Goal: Task Accomplishment & Management: Manage account settings

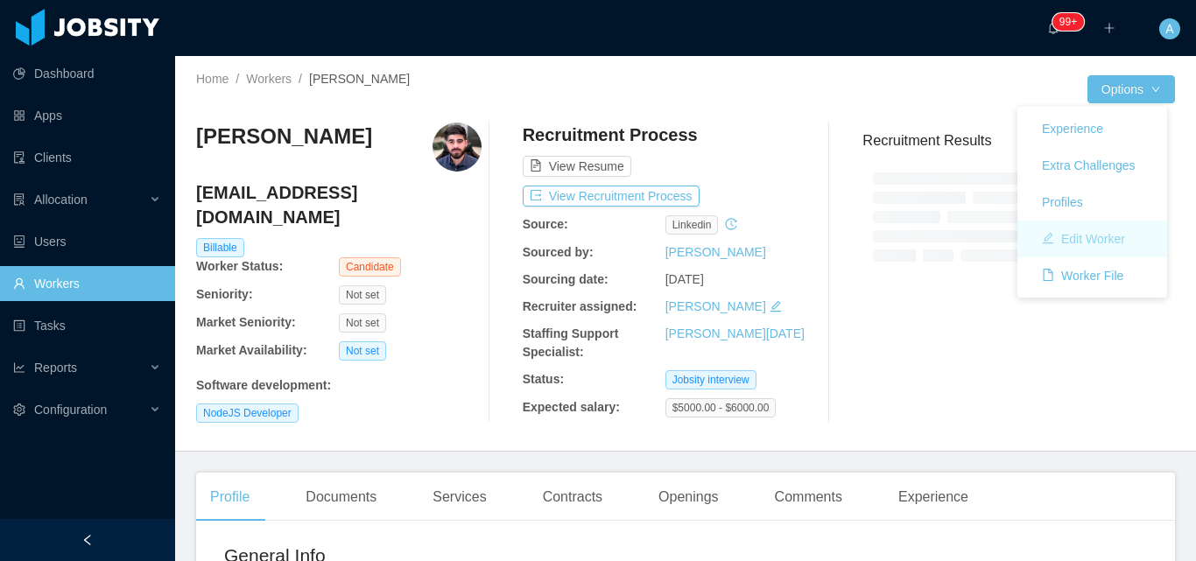
click at [1096, 243] on button "Edit Worker" at bounding box center [1083, 239] width 111 height 28
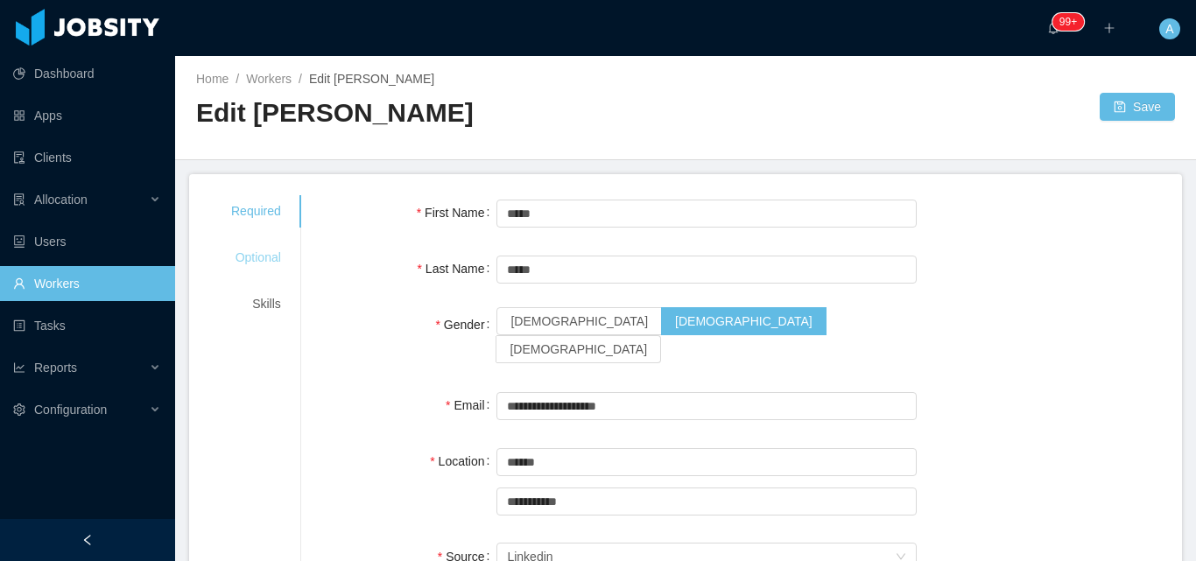
click at [271, 262] on div "Optional" at bounding box center [256, 258] width 92 height 32
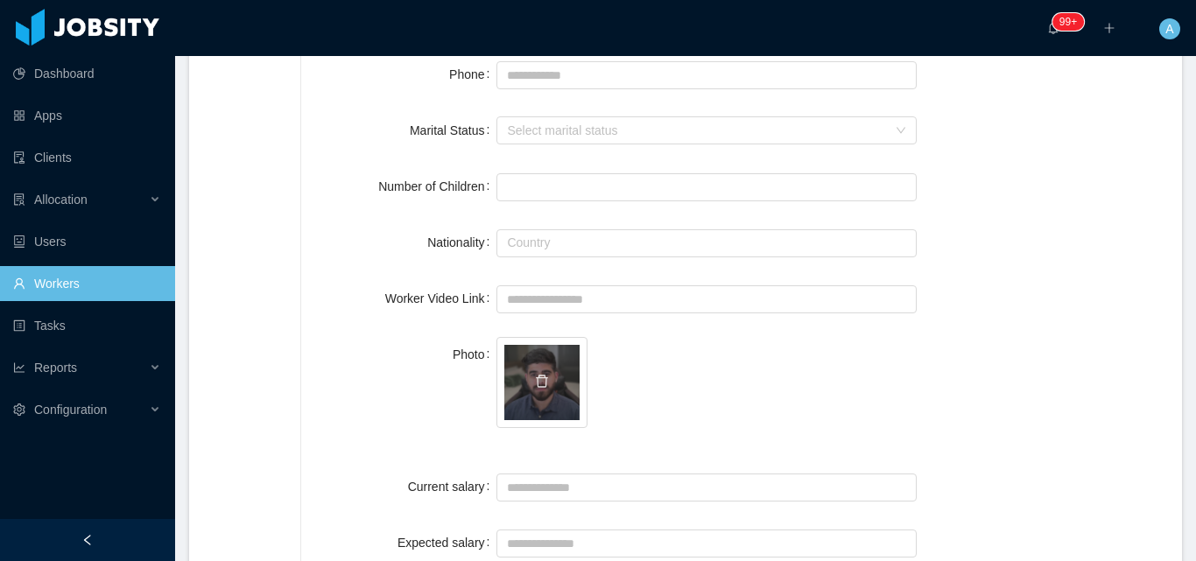
scroll to position [350, 0]
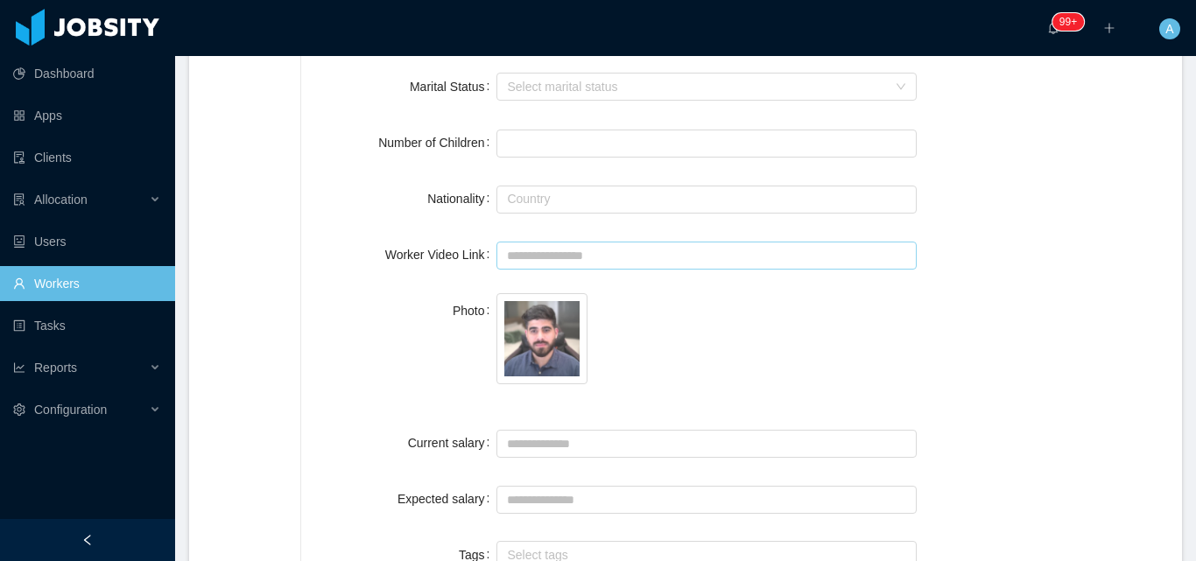
click at [573, 266] on div at bounding box center [705, 254] width 419 height 35
click at [571, 253] on input "Worker Video Link" at bounding box center [705, 256] width 419 height 28
paste input "**********"
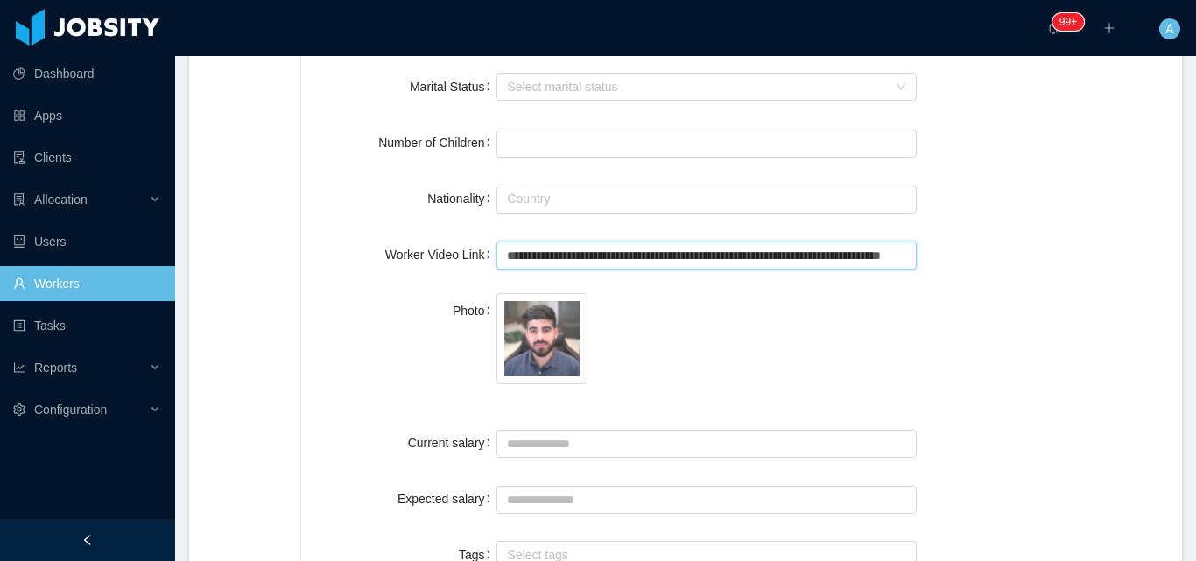
scroll to position [0, 107]
type input "**********"
click at [1022, 340] on div "Photo" at bounding box center [741, 348] width 839 height 111
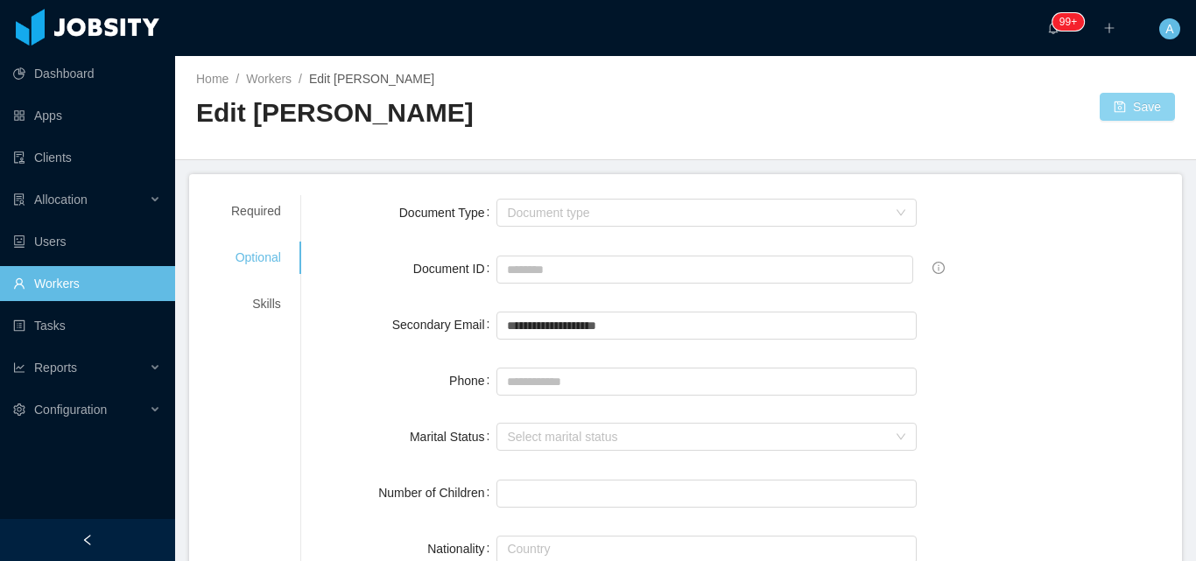
click at [1122, 106] on button "Save" at bounding box center [1137, 107] width 75 height 28
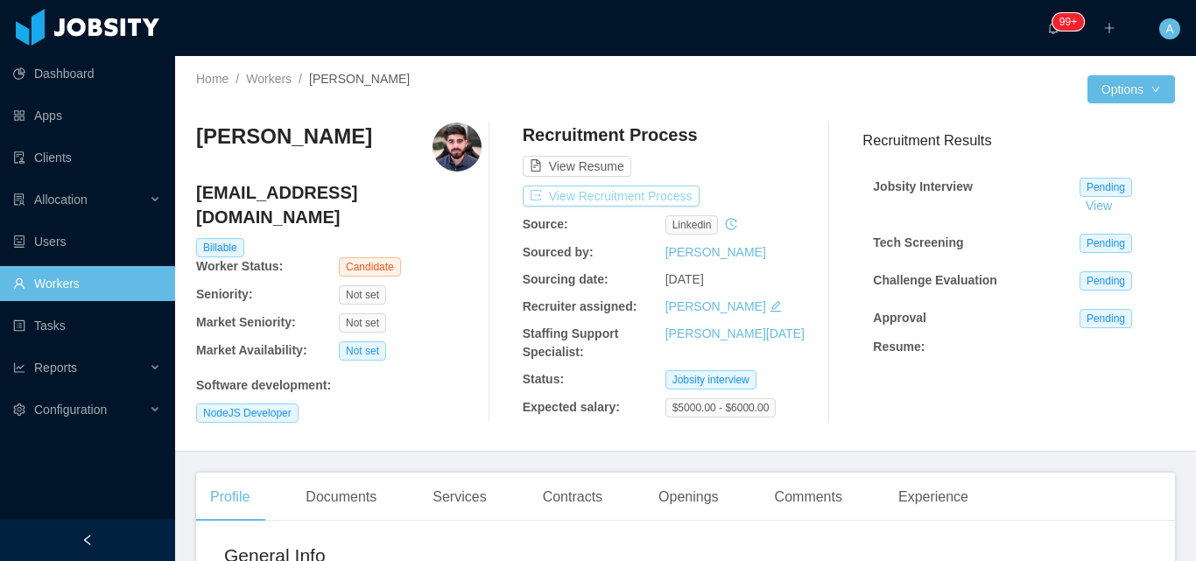
click at [600, 195] on button "View Recruitment Process" at bounding box center [611, 196] width 177 height 21
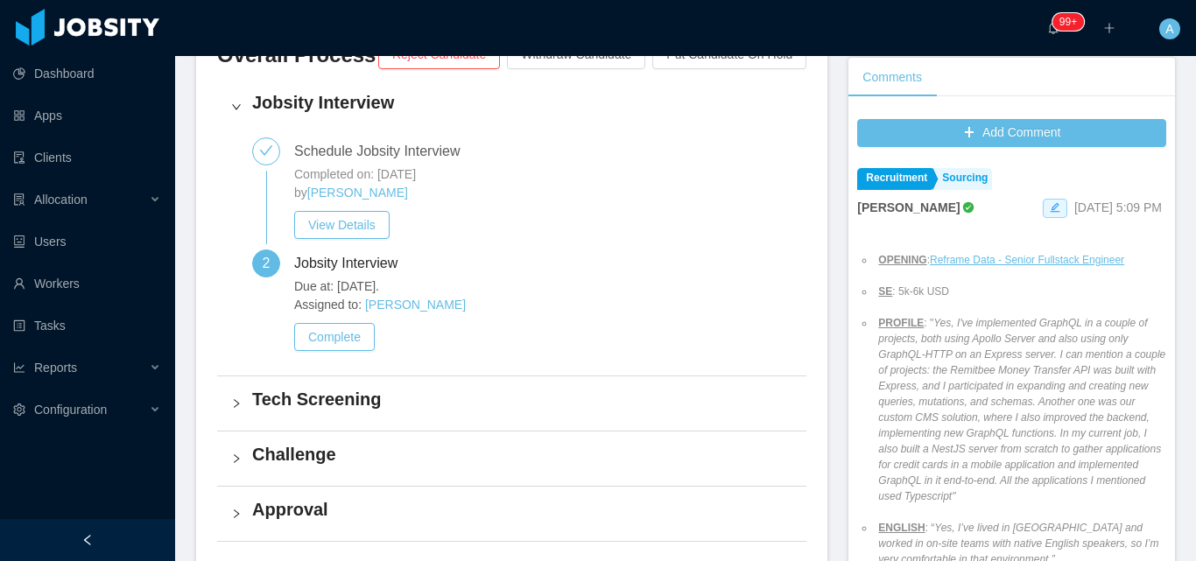
scroll to position [525, 0]
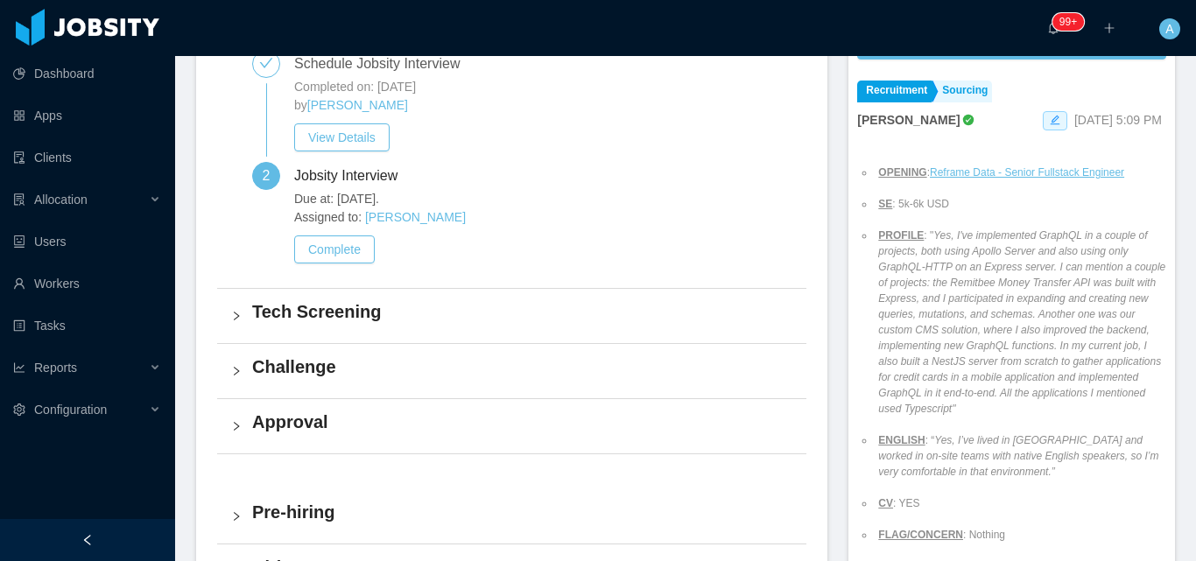
click at [601, 316] on h4 "Tech Screening" at bounding box center [522, 311] width 540 height 25
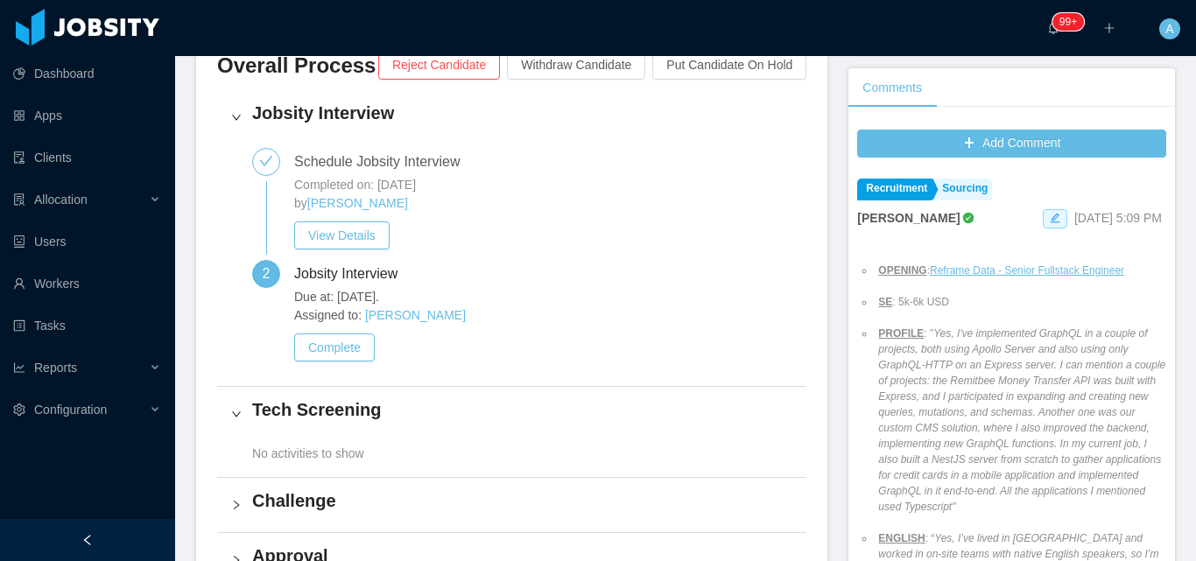
scroll to position [438, 0]
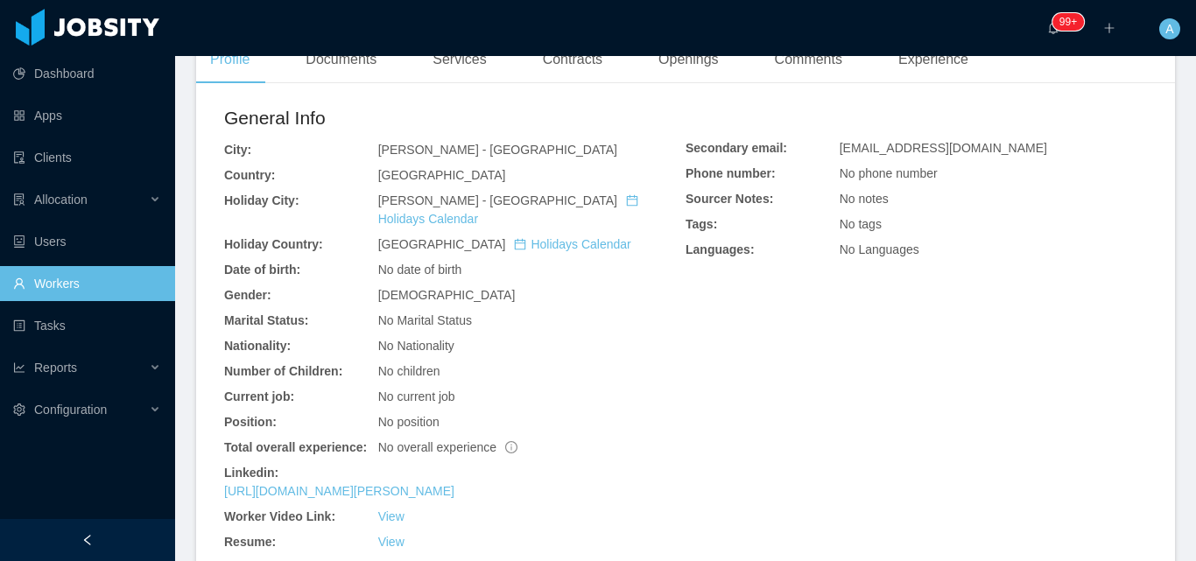
scroll to position [88, 0]
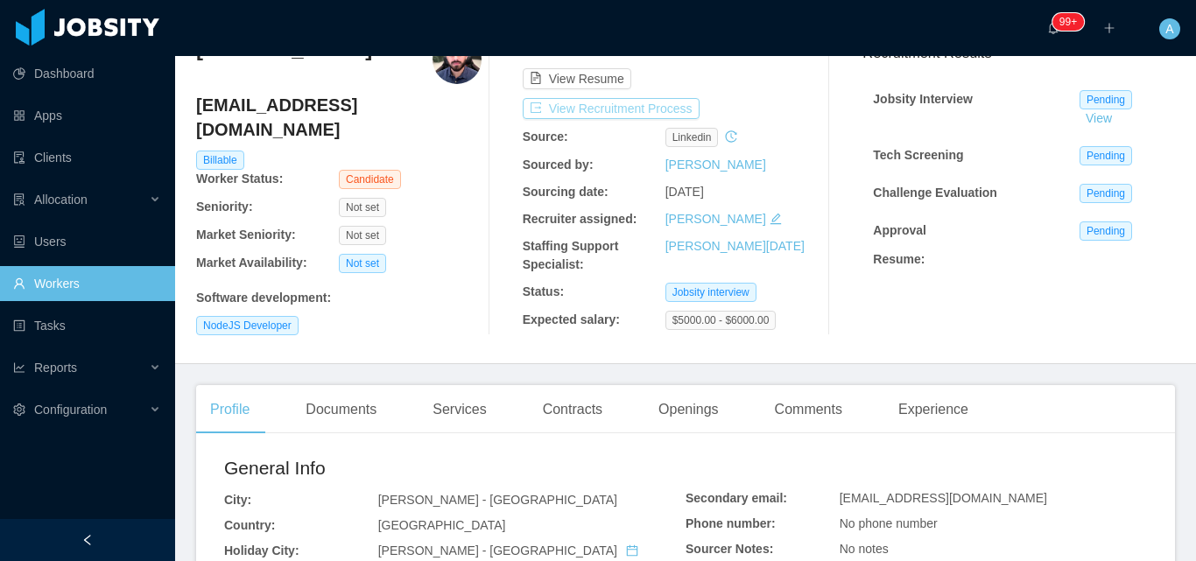
click at [634, 109] on button "View Recruitment Process" at bounding box center [611, 108] width 177 height 21
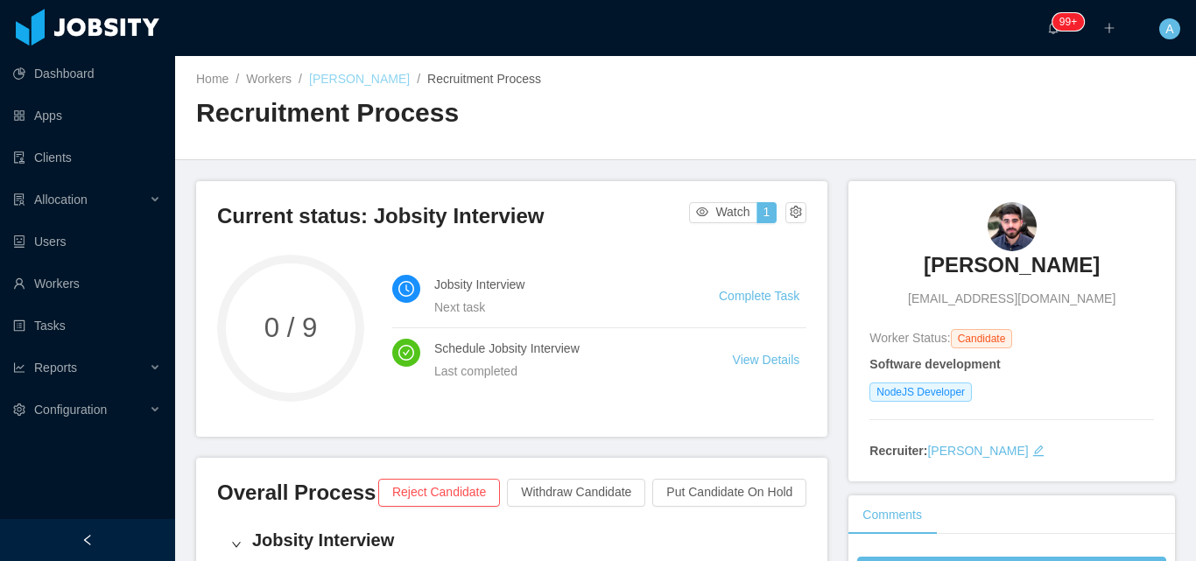
click at [320, 83] on link "[PERSON_NAME]" at bounding box center [359, 79] width 101 height 14
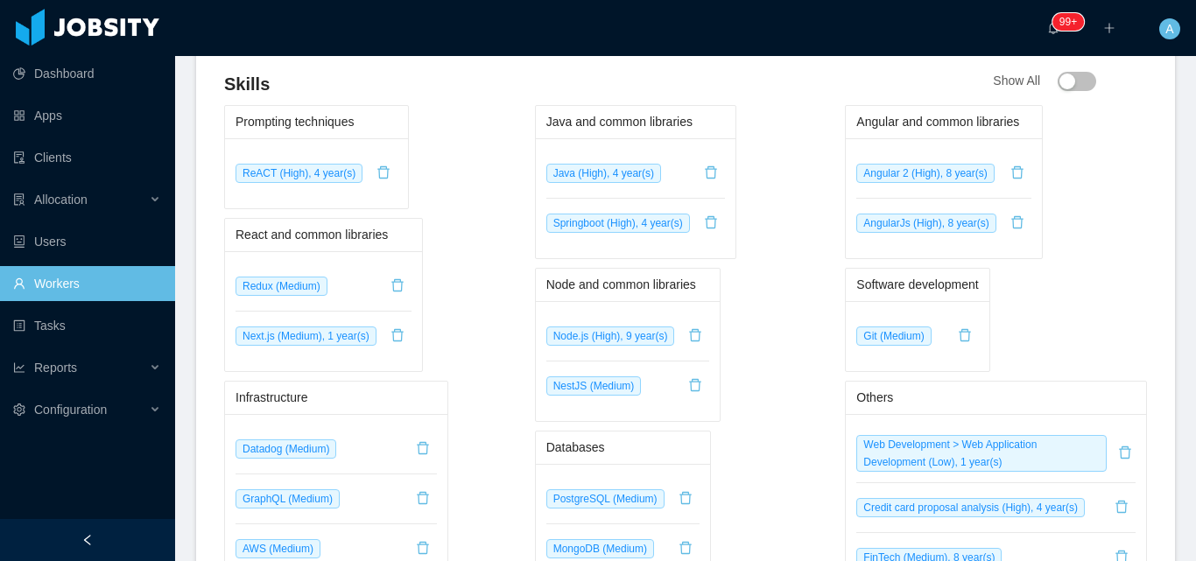
scroll to position [770, 0]
